Goal: Transaction & Acquisition: Purchase product/service

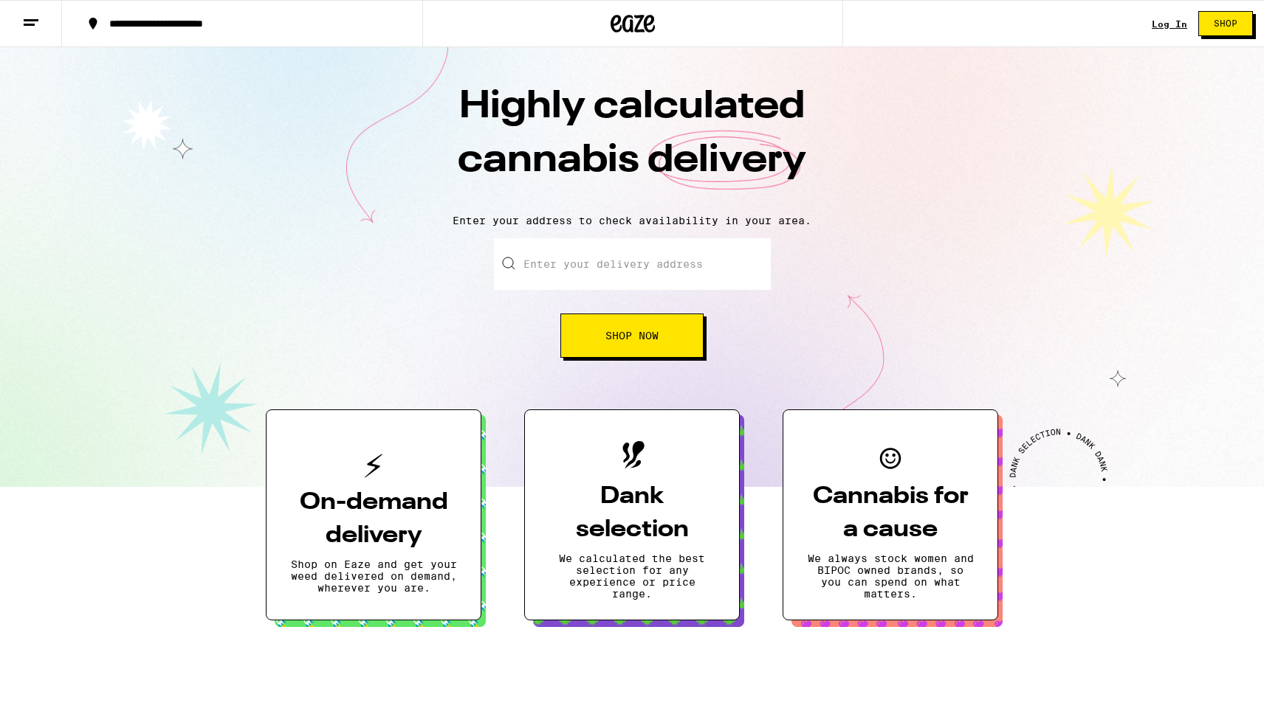
click at [633, 265] on input "Enter your delivery address" at bounding box center [632, 264] width 277 height 52
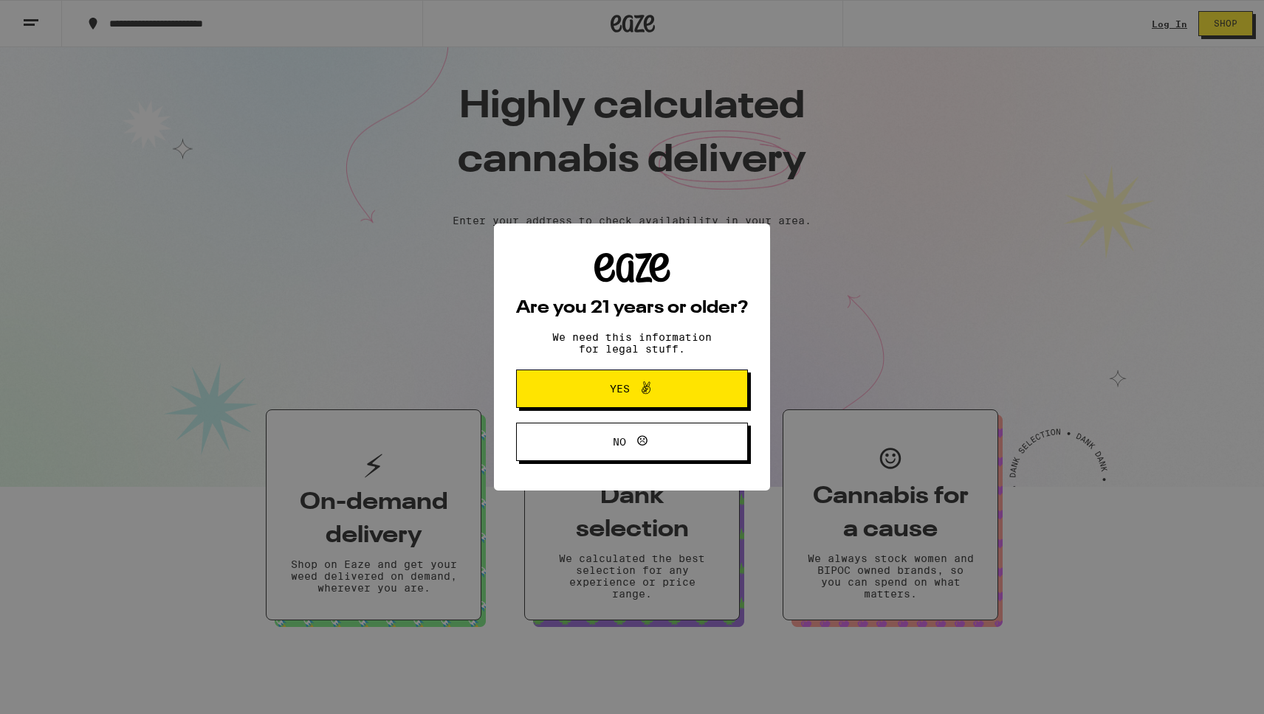
click at [617, 387] on span "Yes" at bounding box center [620, 389] width 20 height 10
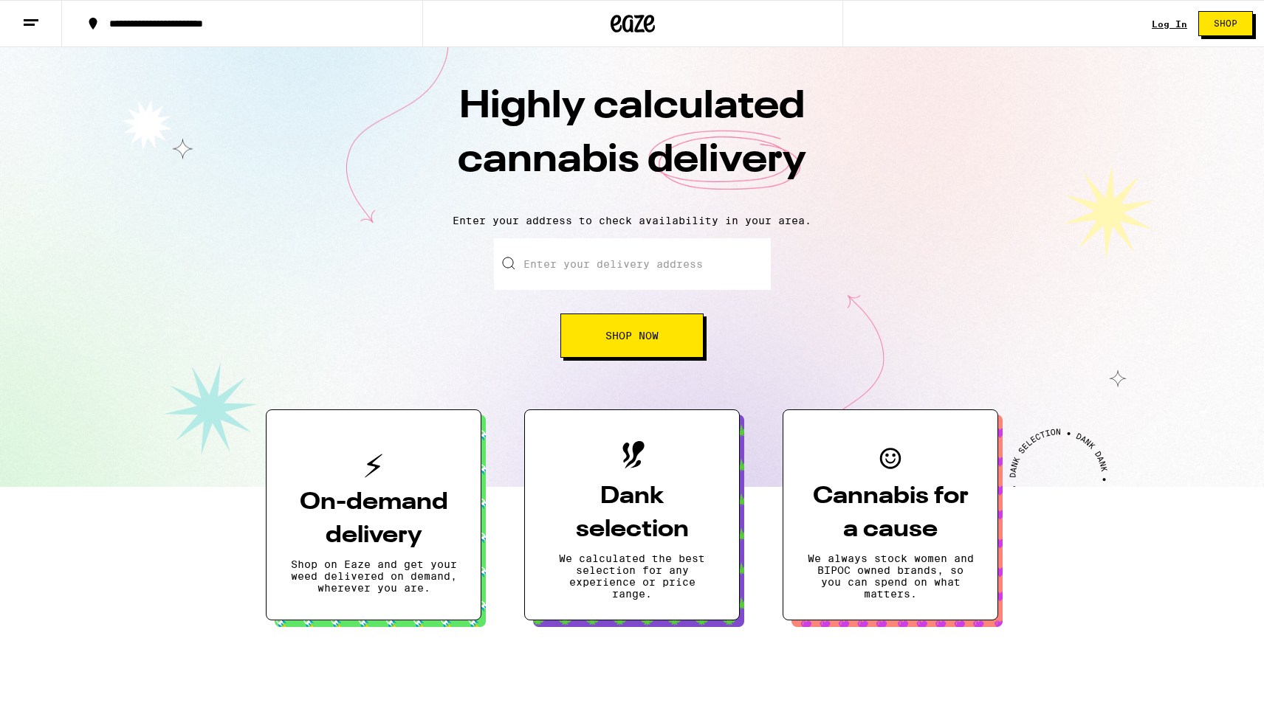
click at [590, 281] on input "Enter your delivery address" at bounding box center [632, 264] width 277 height 52
click at [1178, 40] on div "Log In Shop" at bounding box center [1207, 23] width 112 height 47
click at [1166, 19] on link "Log In" at bounding box center [1168, 24] width 35 height 10
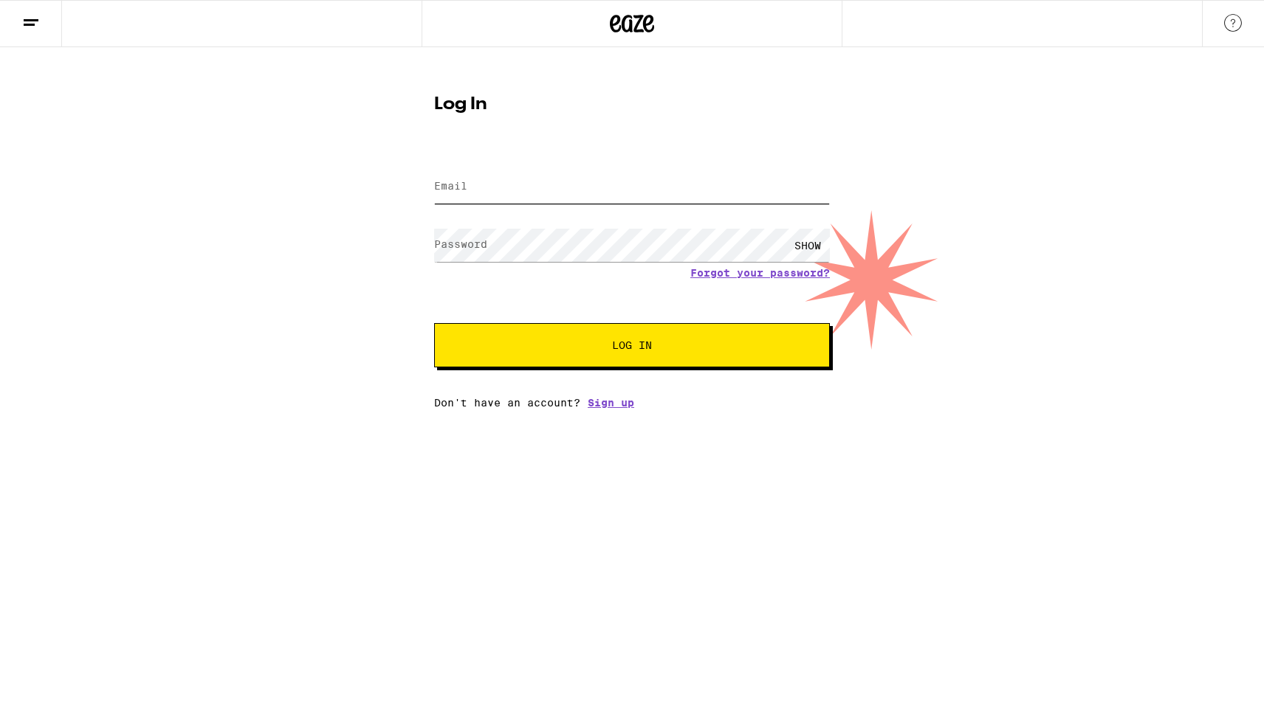
click at [567, 185] on input "Email" at bounding box center [632, 186] width 396 height 33
type input "[PERSON_NAME][EMAIL_ADDRESS][PERSON_NAME][DOMAIN_NAME]"
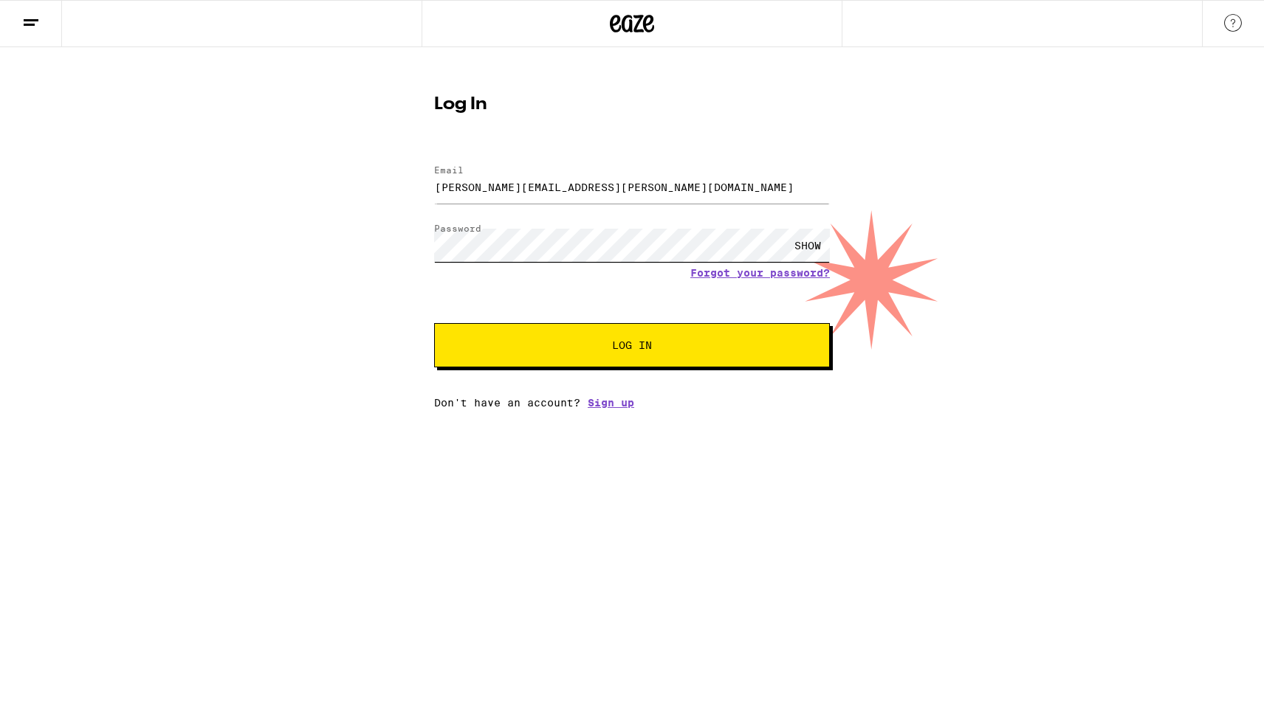
click at [434, 323] on button "Log In" at bounding box center [632, 345] width 396 height 44
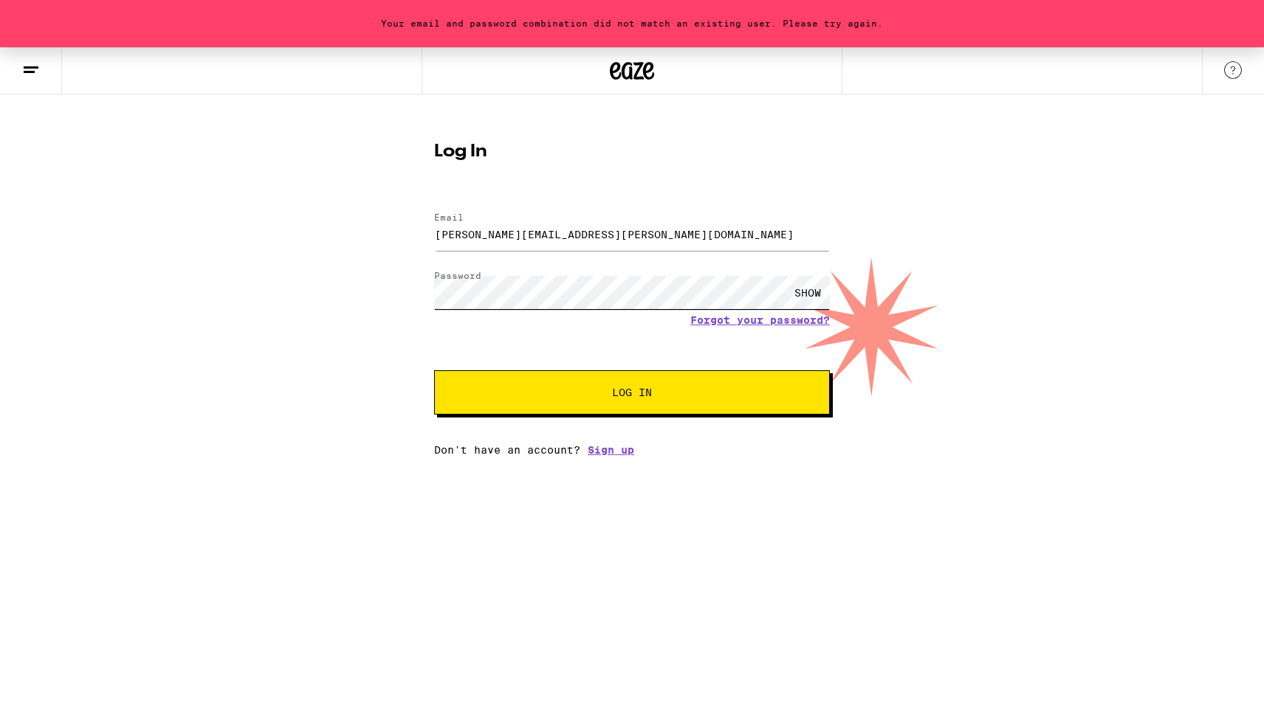
click at [434, 371] on button "Log In" at bounding box center [632, 393] width 396 height 44
click at [808, 291] on div "SHOW" at bounding box center [807, 292] width 44 height 33
click at [434, 371] on button "Log In" at bounding box center [632, 393] width 396 height 44
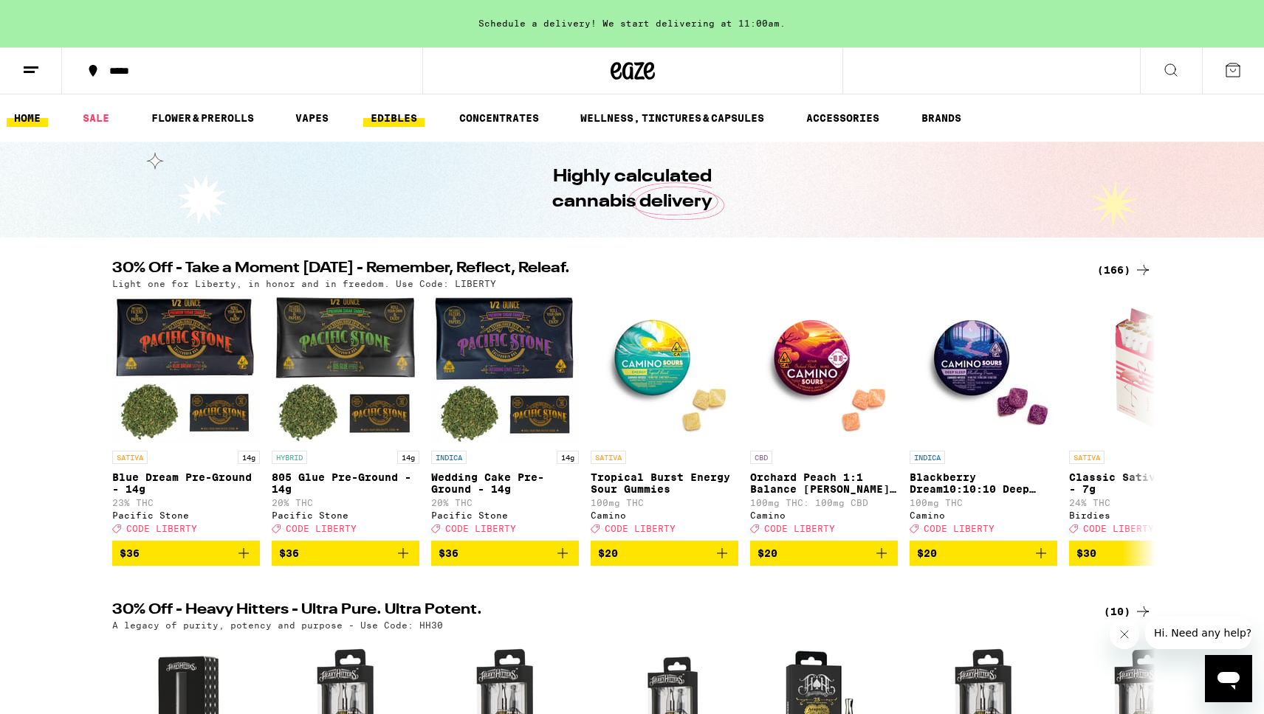
click at [385, 116] on link "EDIBLES" at bounding box center [393, 118] width 61 height 18
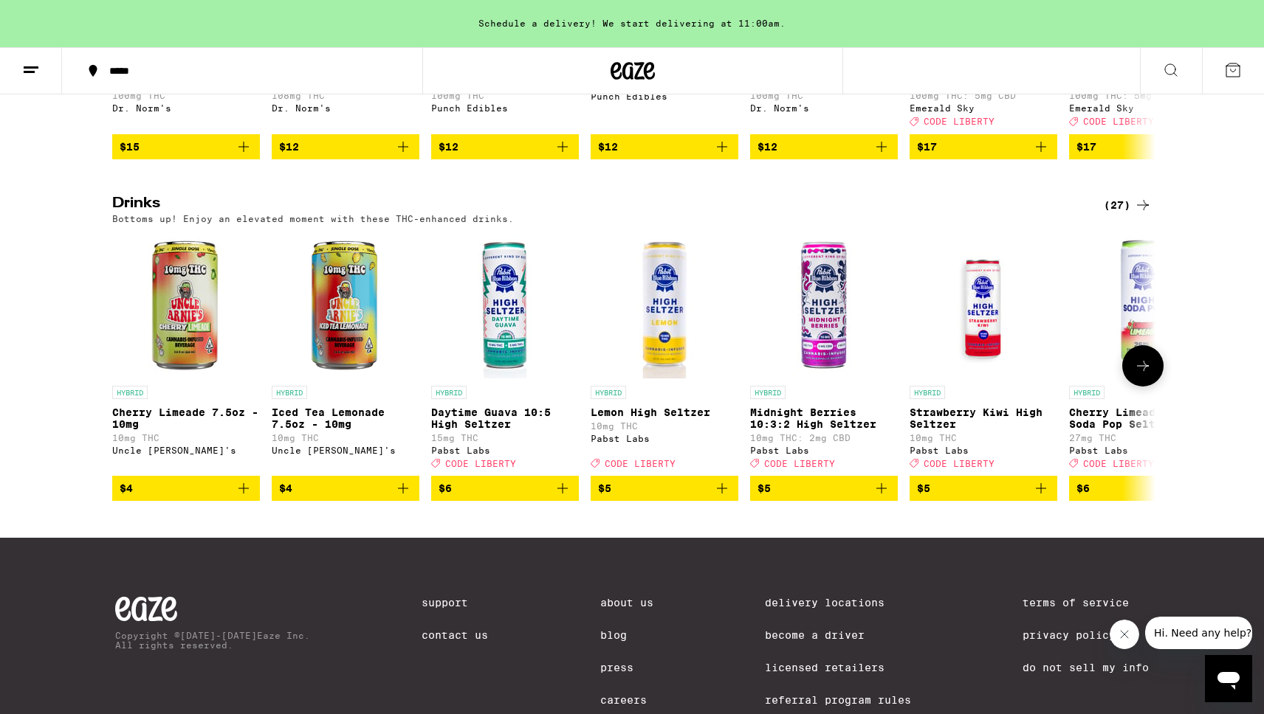
scroll to position [730, 0]
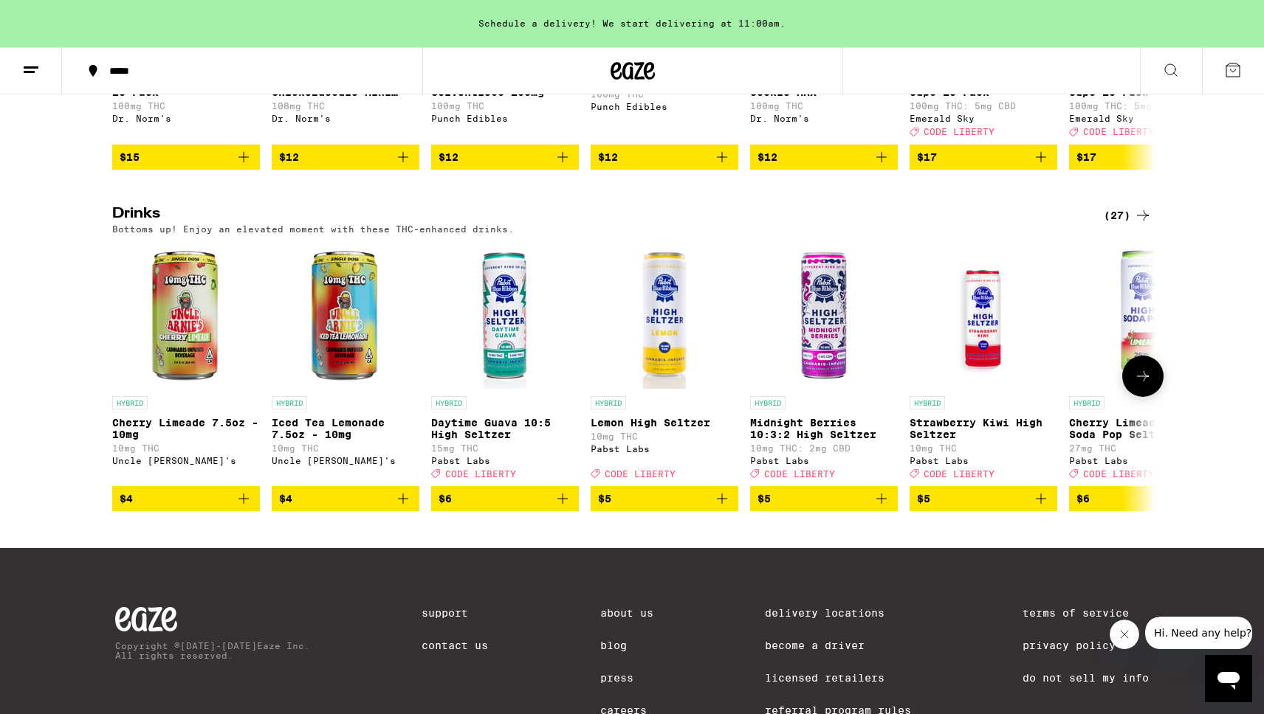
click at [1151, 385] on icon at bounding box center [1143, 377] width 18 height 18
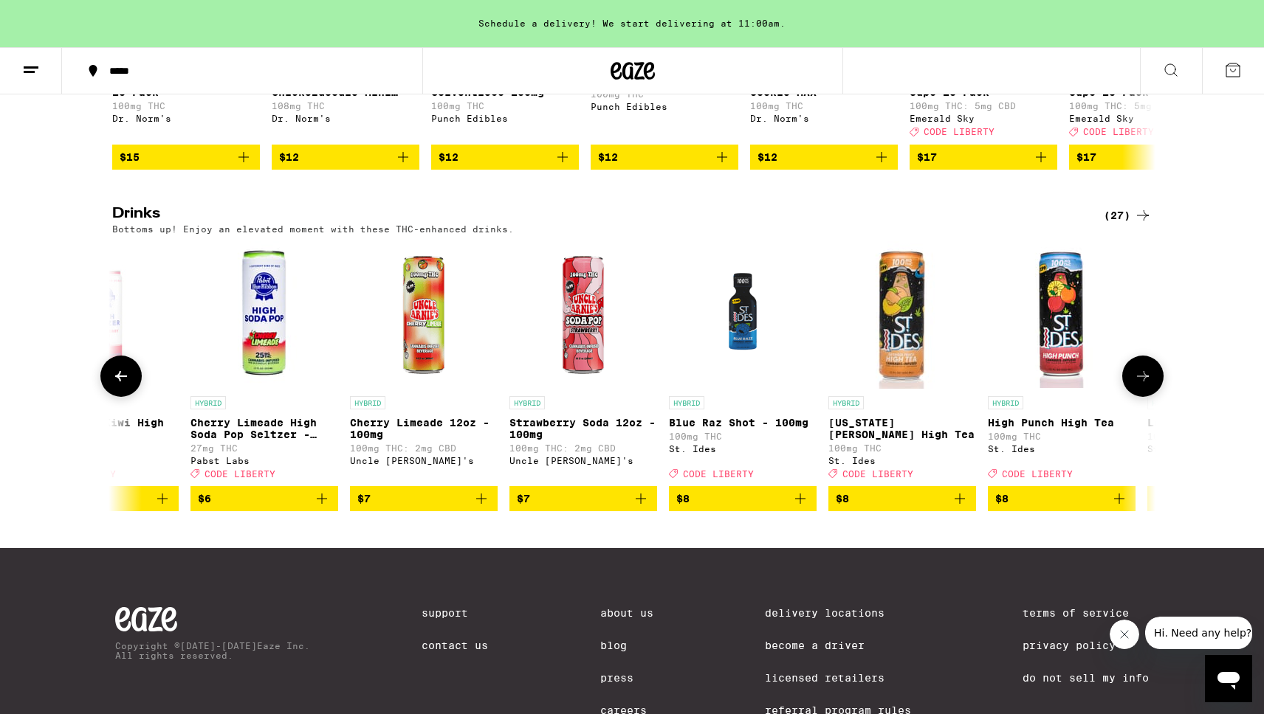
click at [1152, 397] on button at bounding box center [1142, 376] width 41 height 41
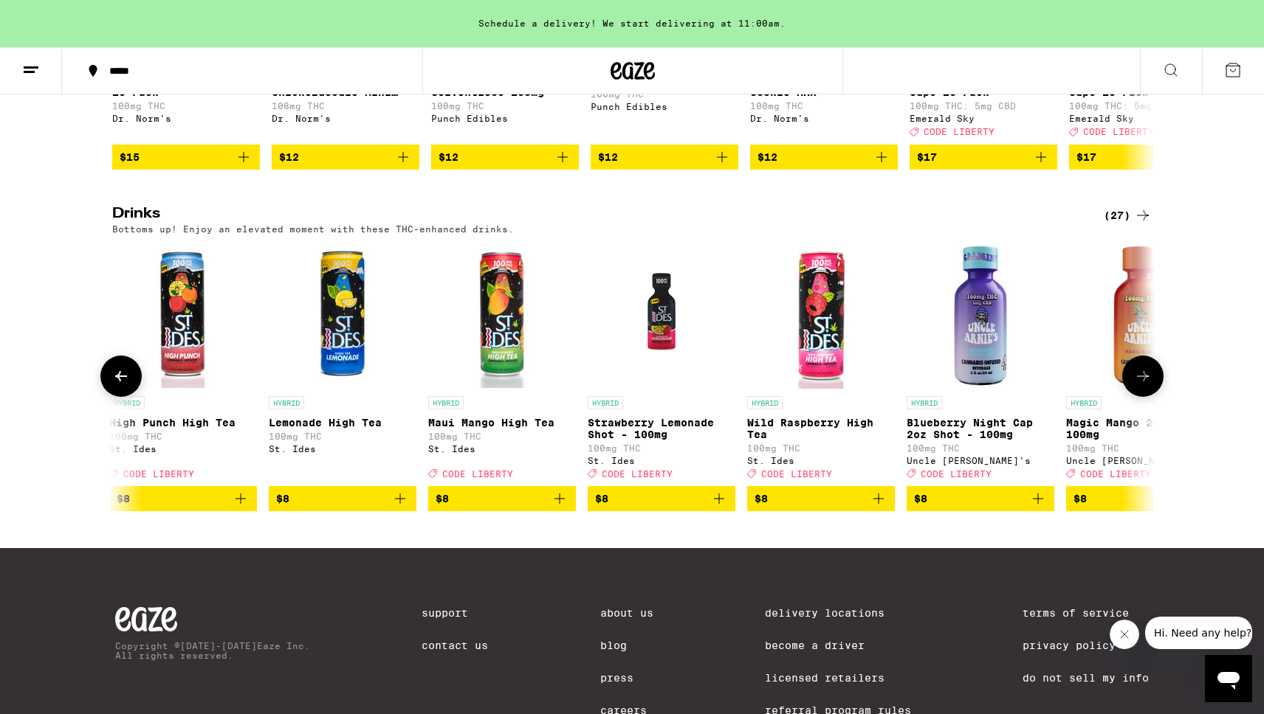
click at [1150, 385] on icon at bounding box center [1143, 377] width 18 height 18
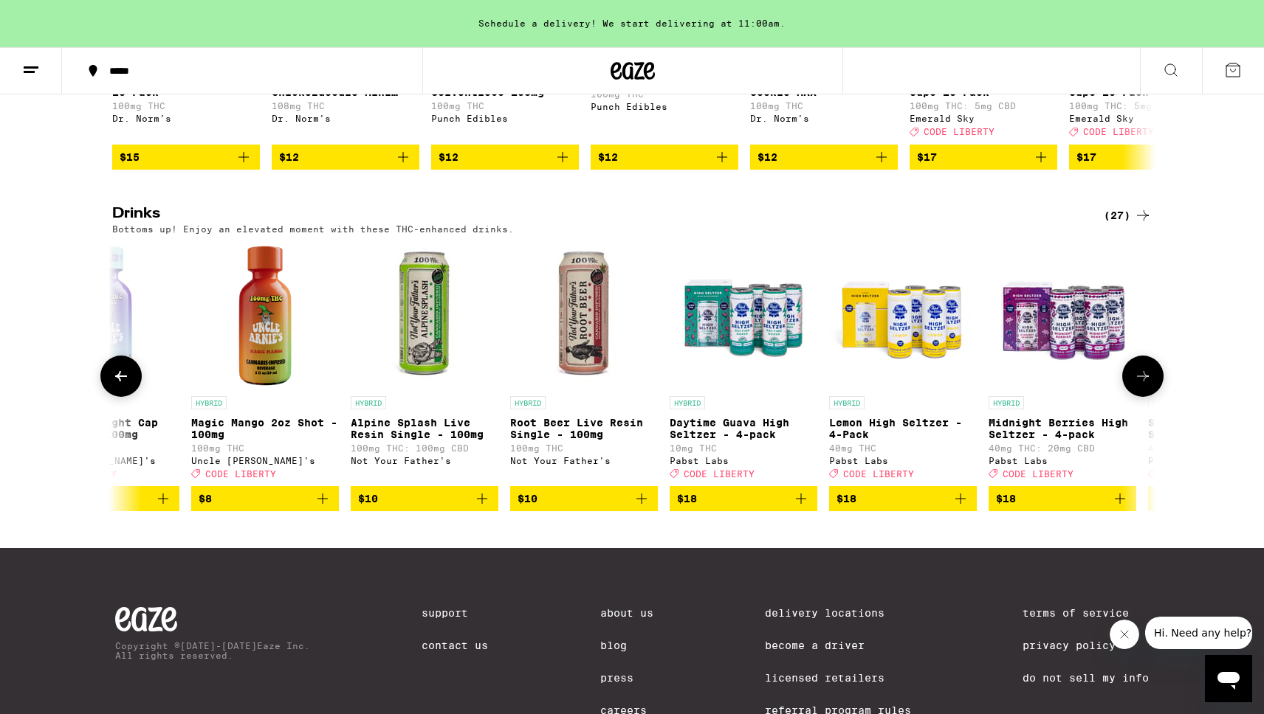
scroll to position [0, 2635]
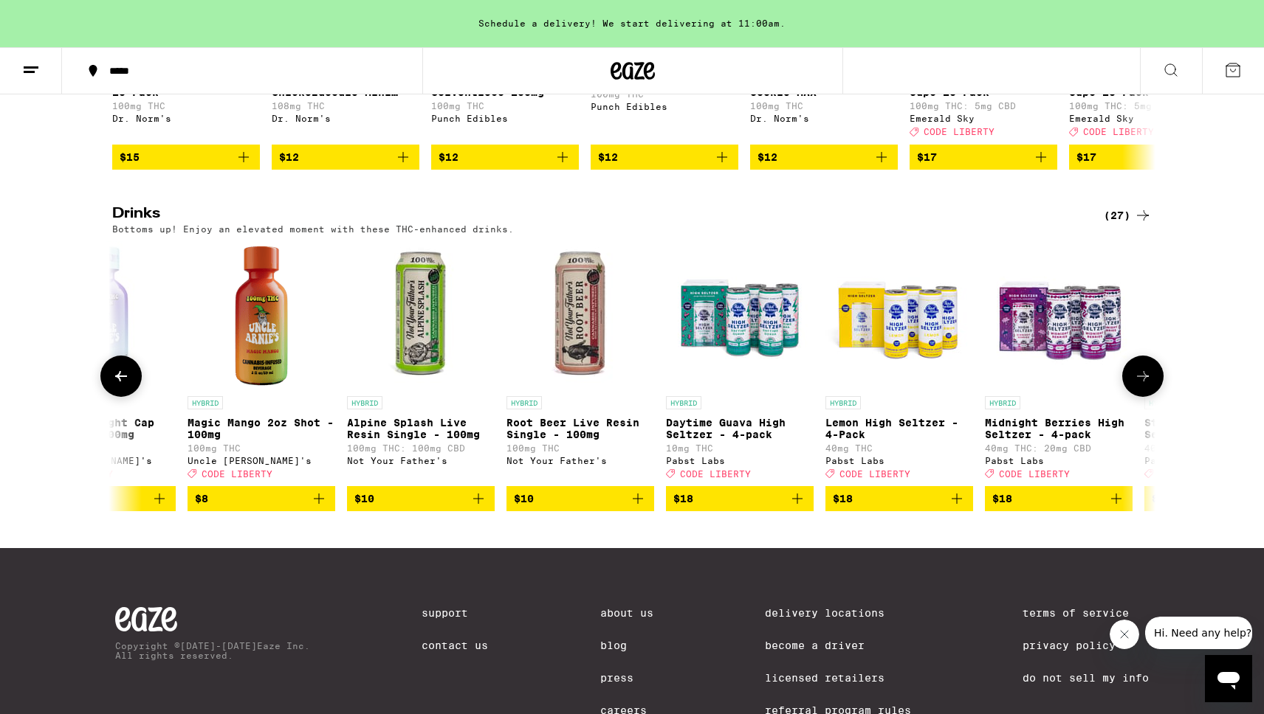
click at [1150, 385] on icon at bounding box center [1143, 377] width 18 height 18
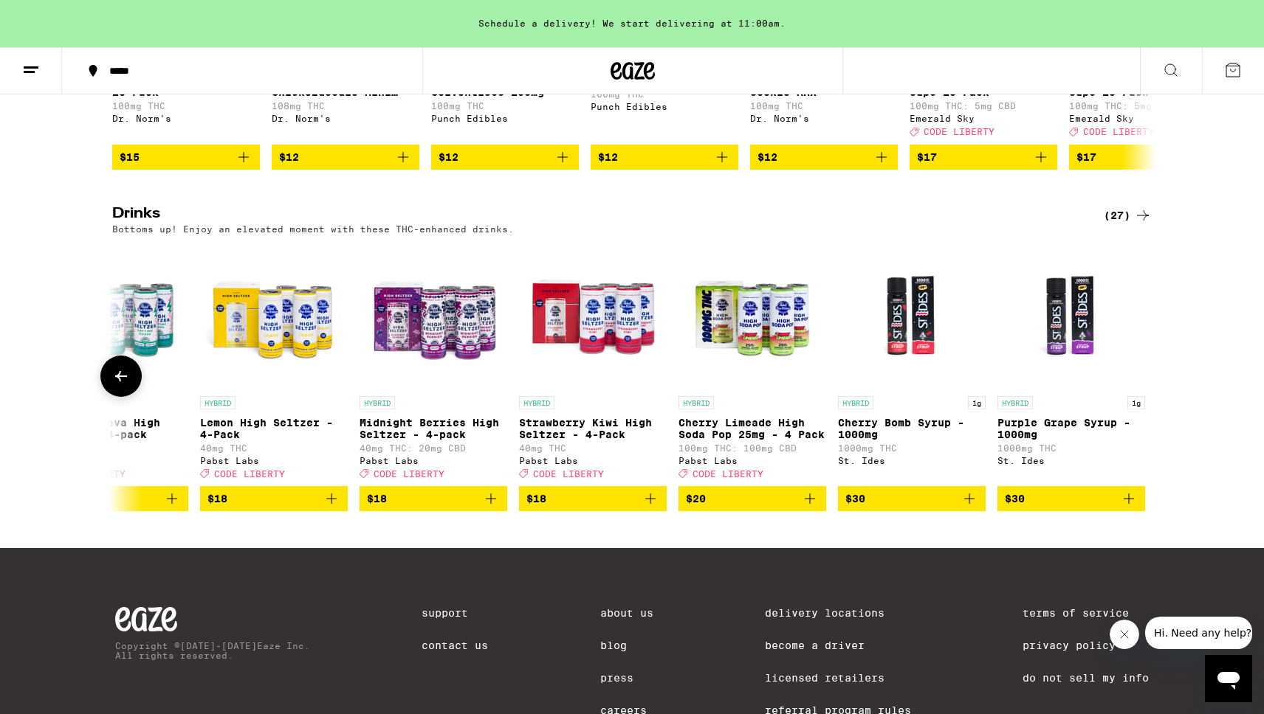
scroll to position [0, 3265]
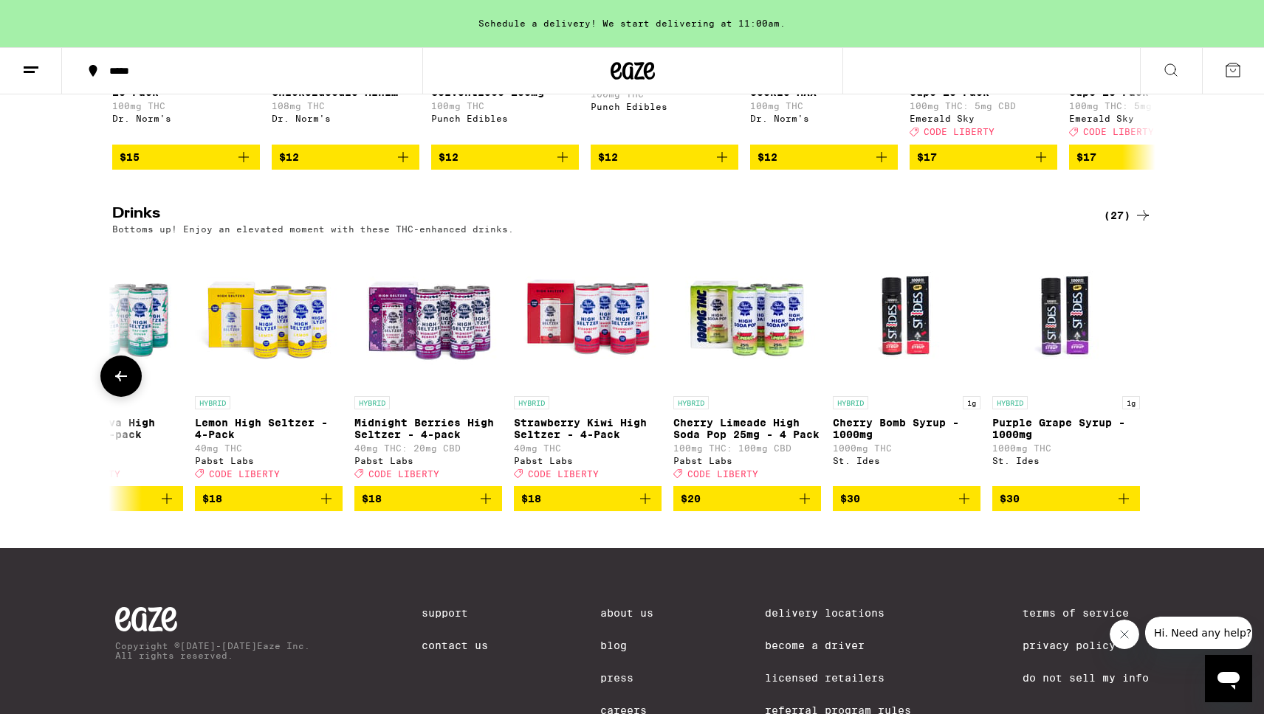
click at [121, 382] on icon at bounding box center [121, 376] width 12 height 10
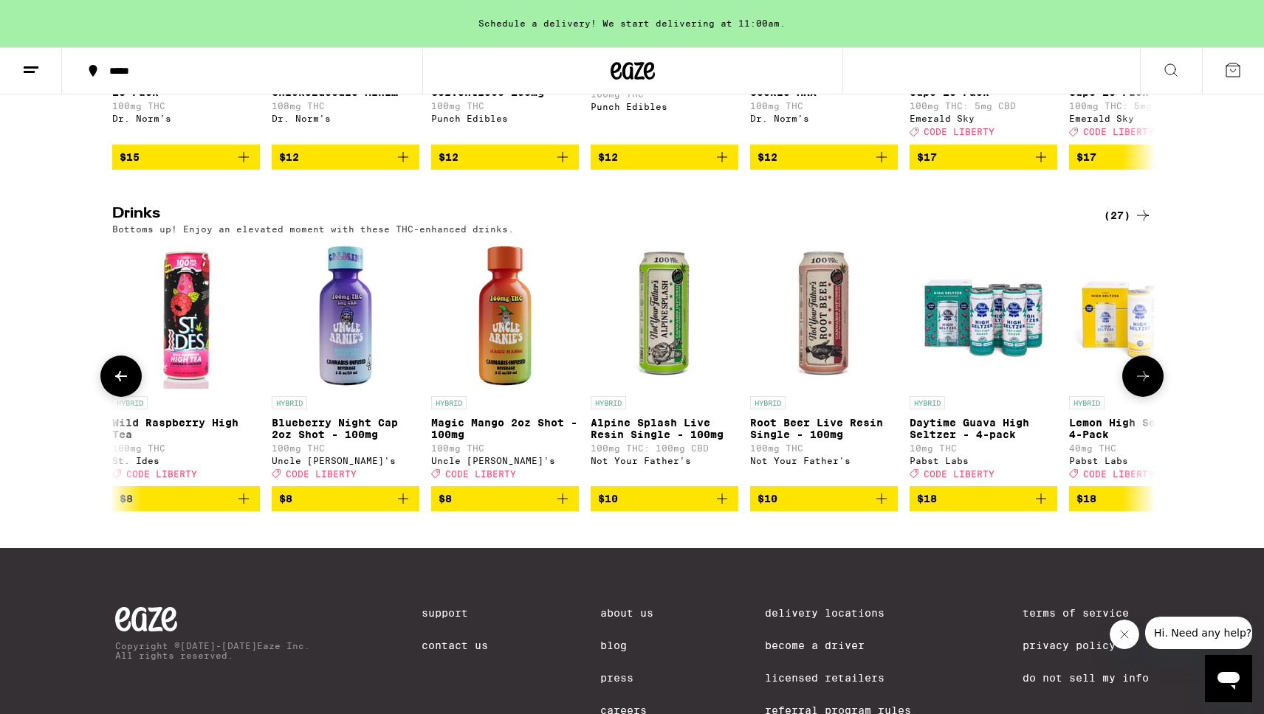
scroll to position [0, 2387]
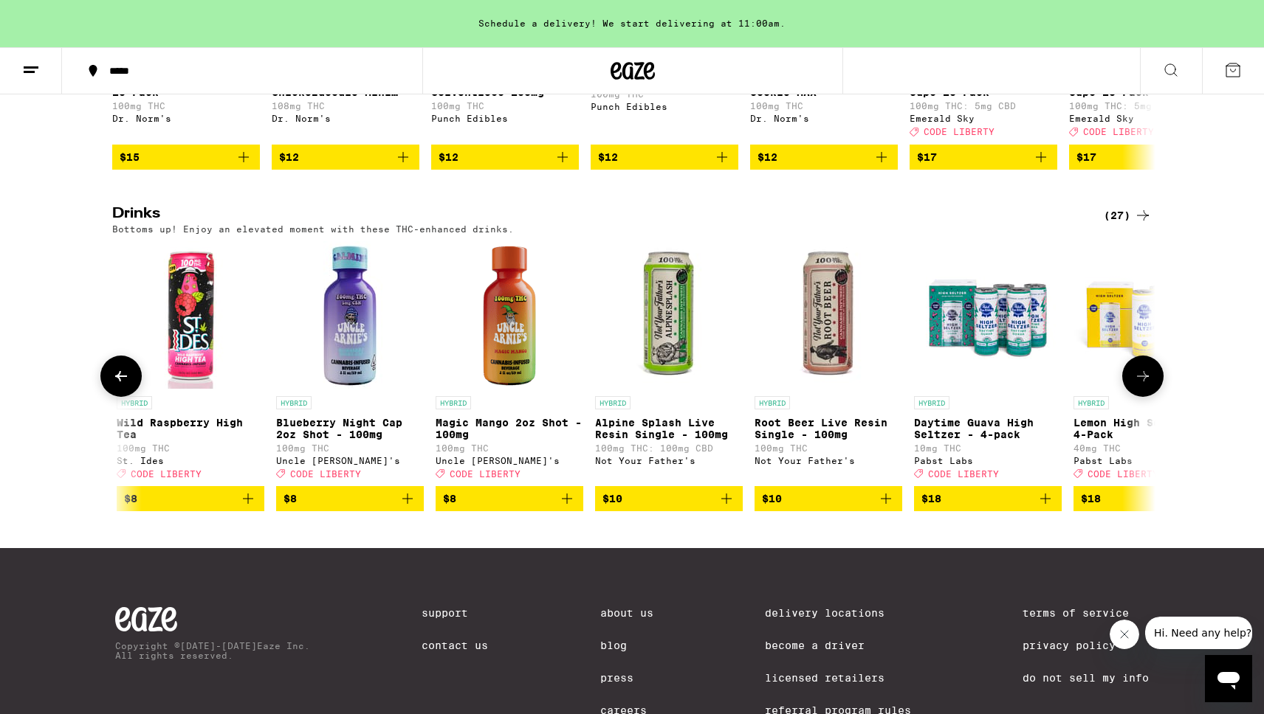
click at [121, 382] on icon at bounding box center [121, 376] width 12 height 10
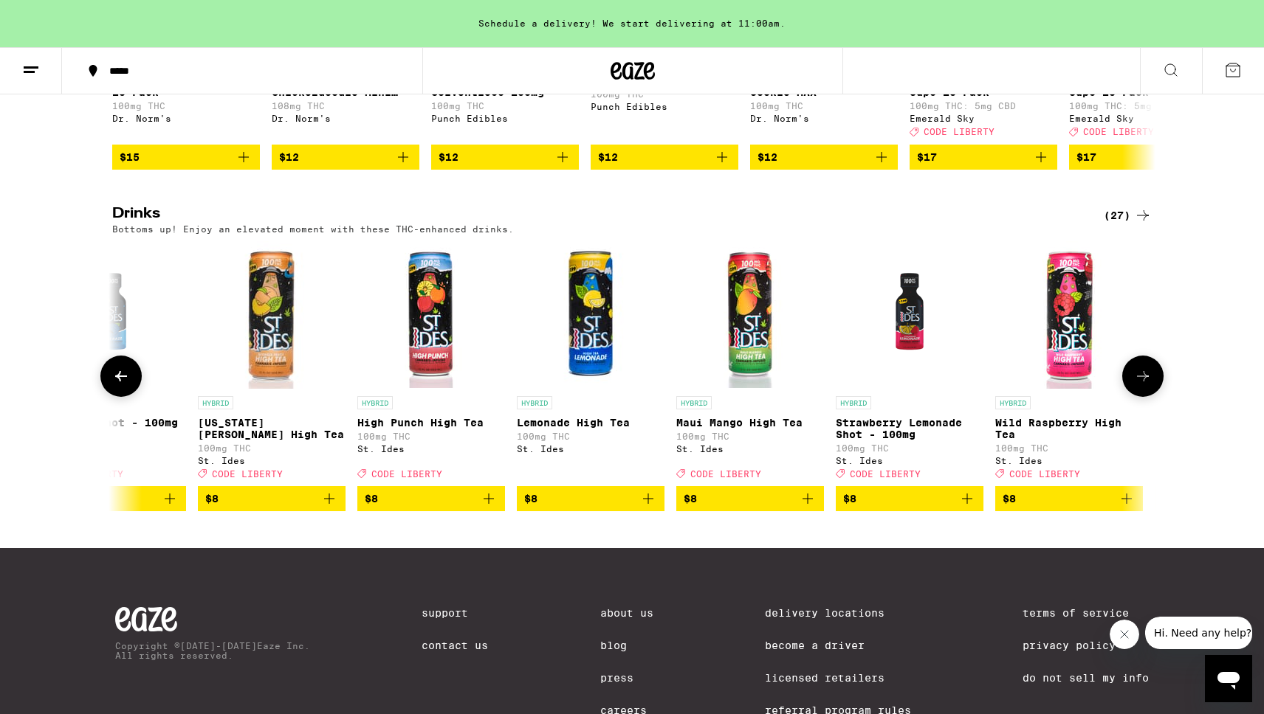
click at [121, 382] on icon at bounding box center [121, 376] width 12 height 10
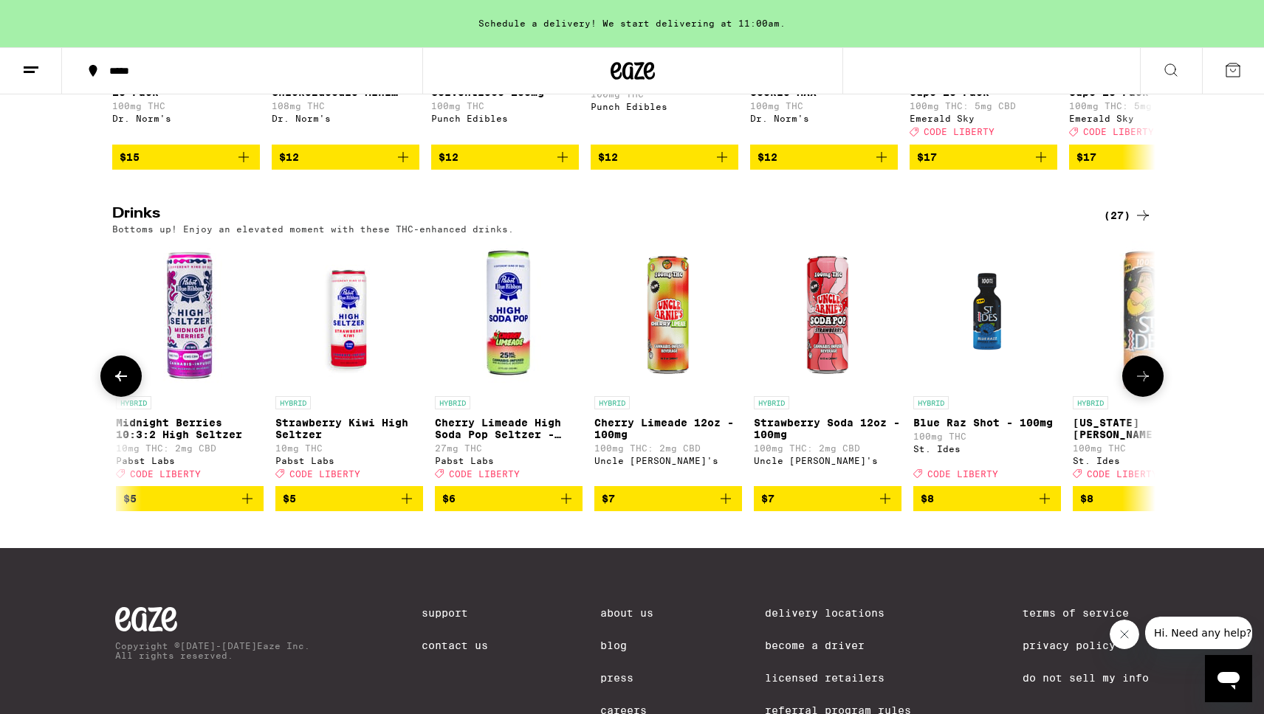
scroll to position [0, 630]
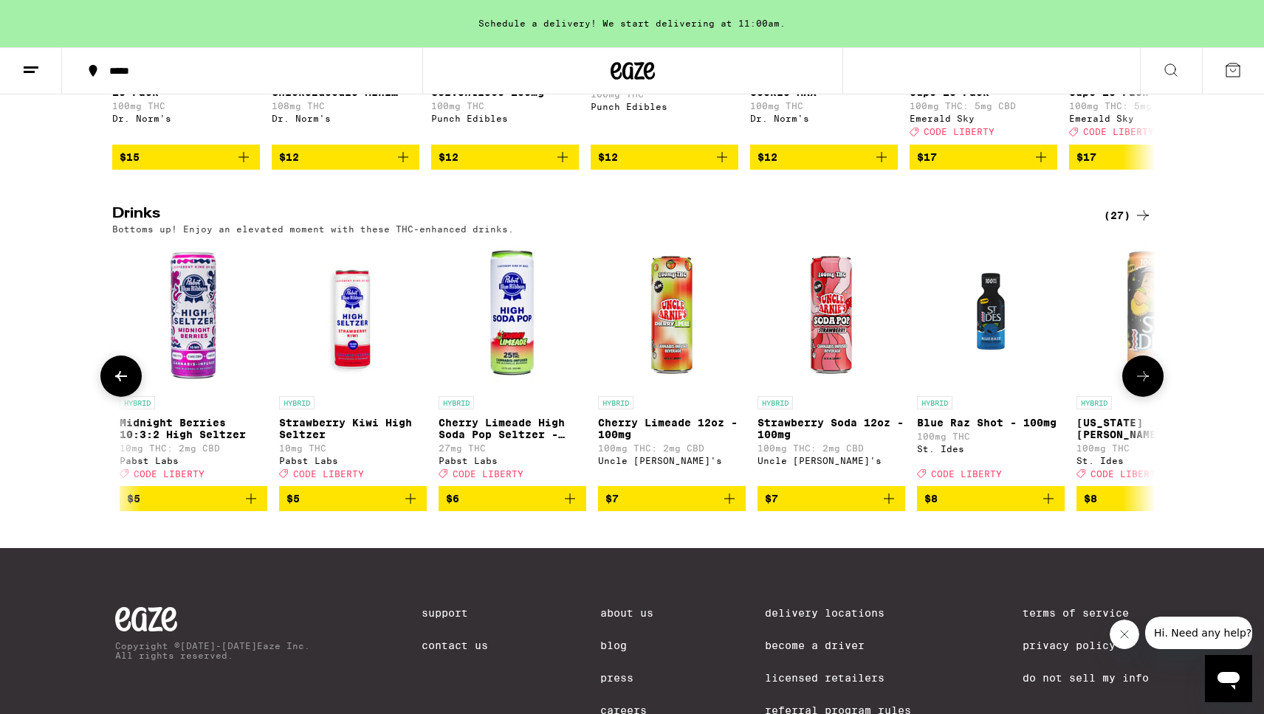
click at [121, 382] on icon at bounding box center [121, 376] width 12 height 10
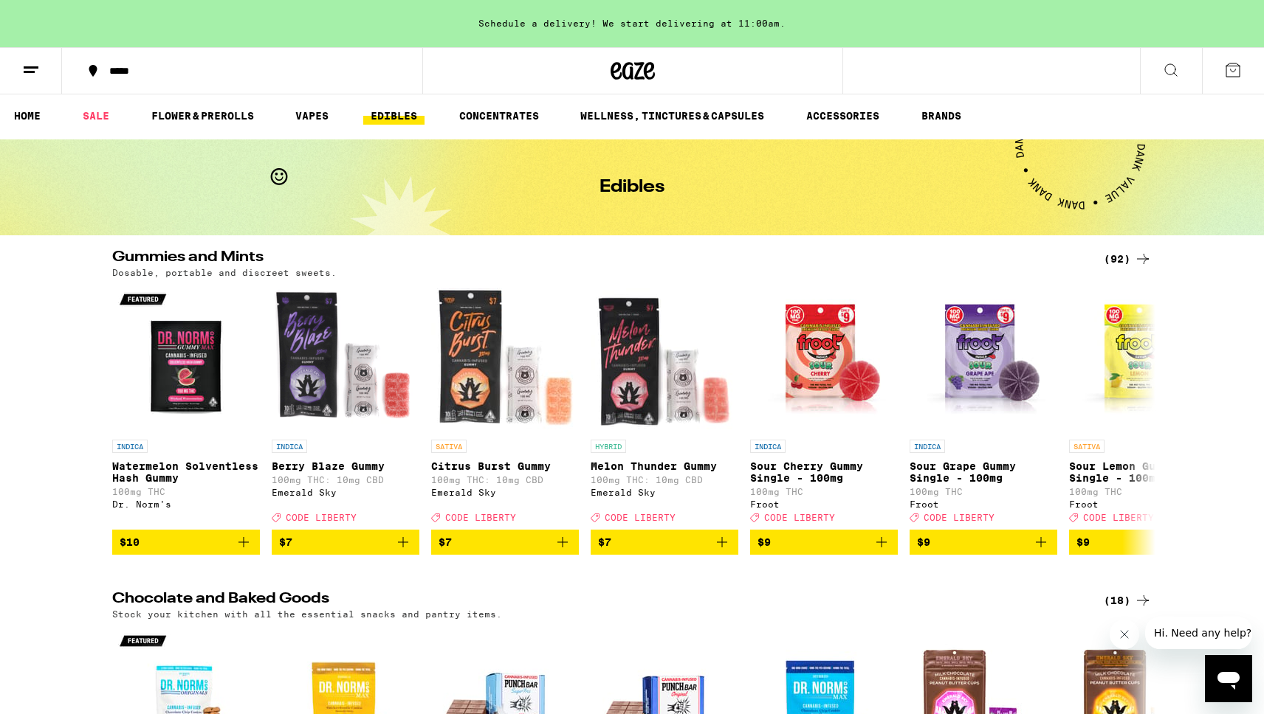
scroll to position [0, 0]
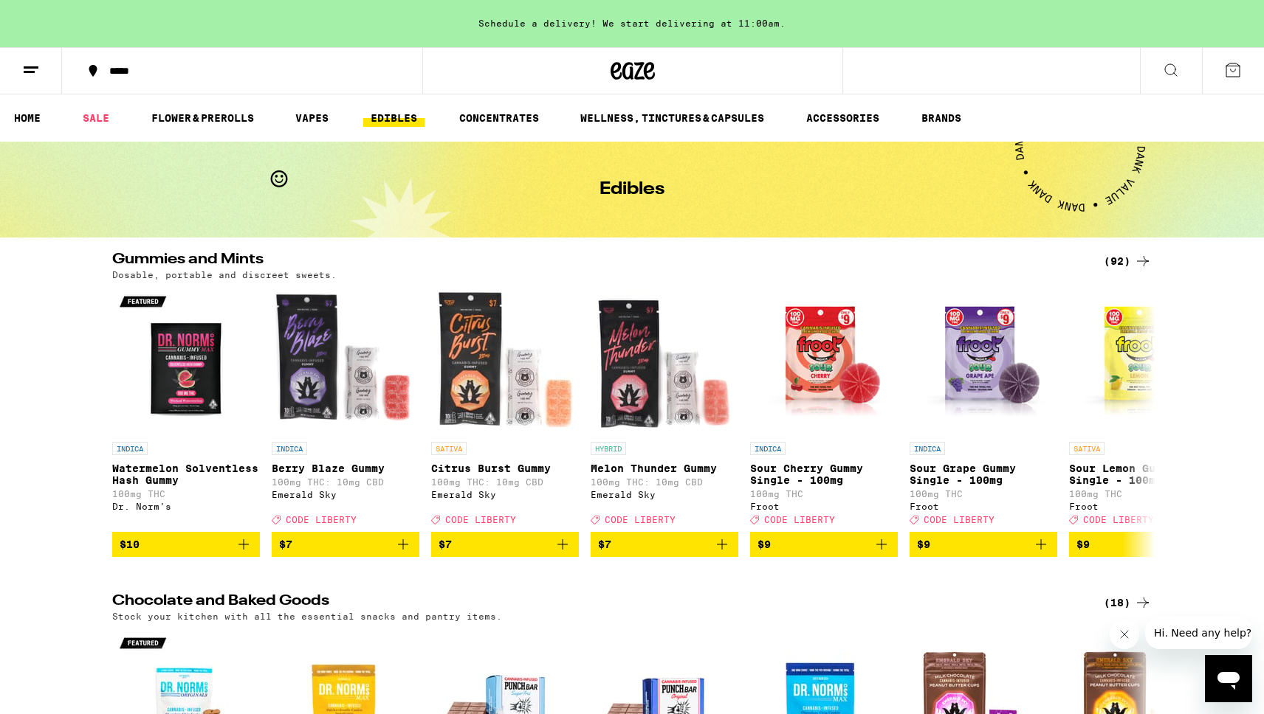
click at [1127, 259] on div "(92)" at bounding box center [1127, 261] width 48 height 18
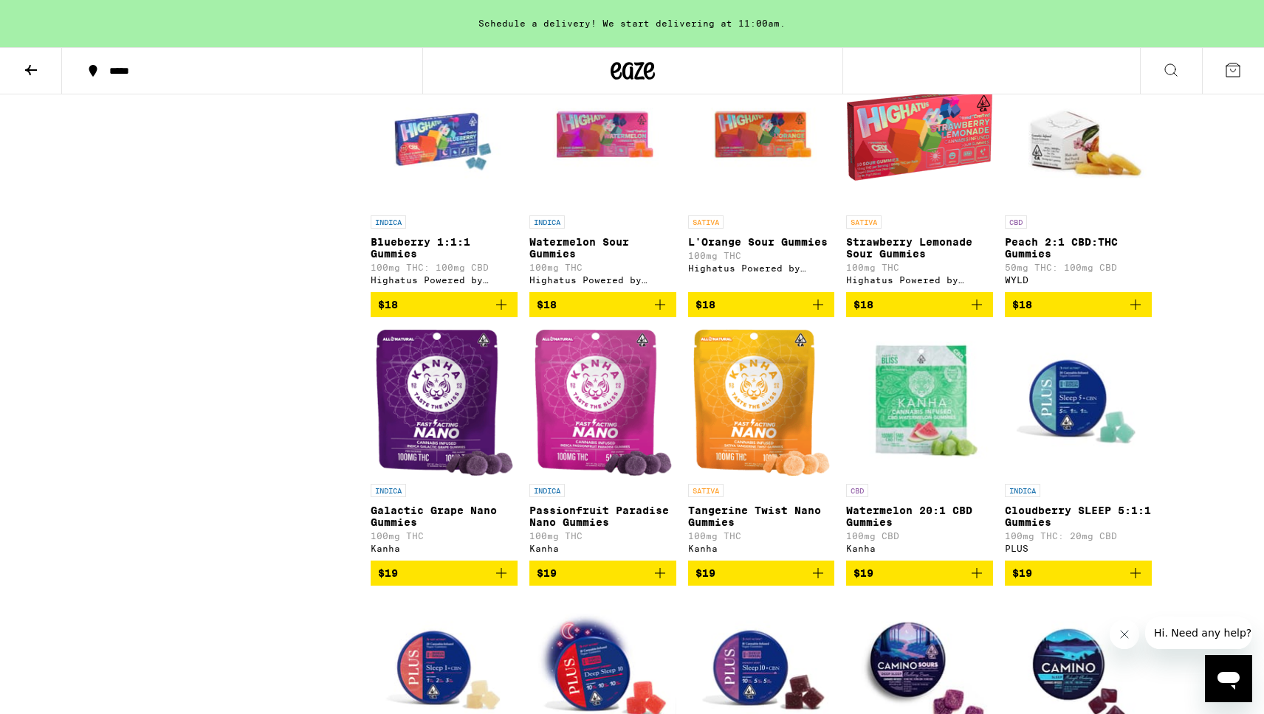
scroll to position [2123, 0]
